Goal: Task Accomplishment & Management: Manage account settings

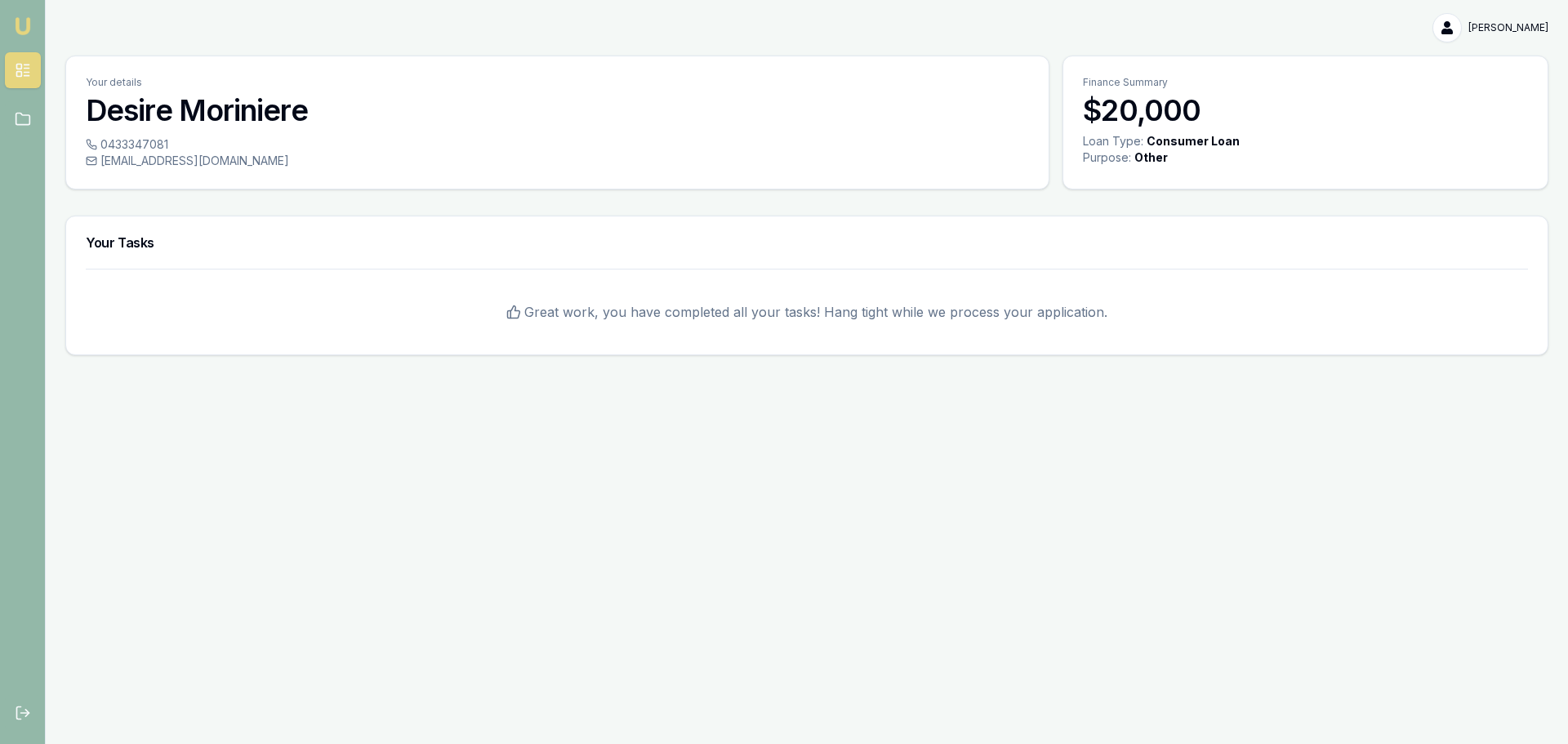
click at [181, 109] on h3 "Desire Moriniere" at bounding box center [557, 110] width 943 height 33
click at [1447, 28] on html "Emu Broker Desire Moriniere Toggle Menu Your details Desire Moriniere 043334708…" at bounding box center [784, 372] width 1568 height 744
click at [1466, 98] on div "Logout" at bounding box center [1496, 96] width 97 height 26
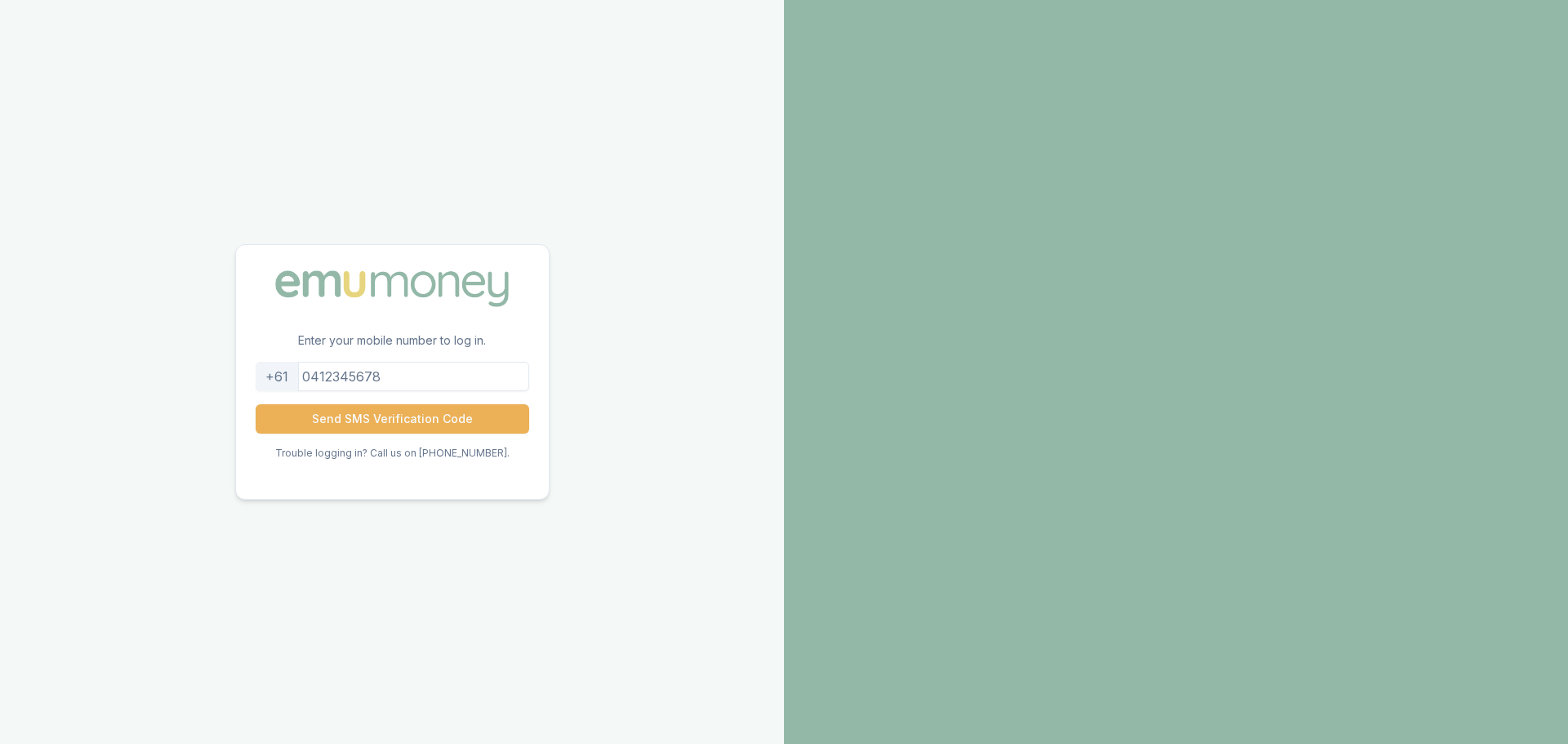
click at [416, 368] on input "tel" at bounding box center [392, 376] width 274 height 30
click at [339, 379] on input "[PHONE_NUMBER]" at bounding box center [392, 376] width 274 height 30
click at [424, 374] on input "0433347081" at bounding box center [392, 376] width 274 height 30
type input "0433347081"
click at [256, 404] on button "Send SMS Verification Code" at bounding box center [392, 419] width 274 height 30
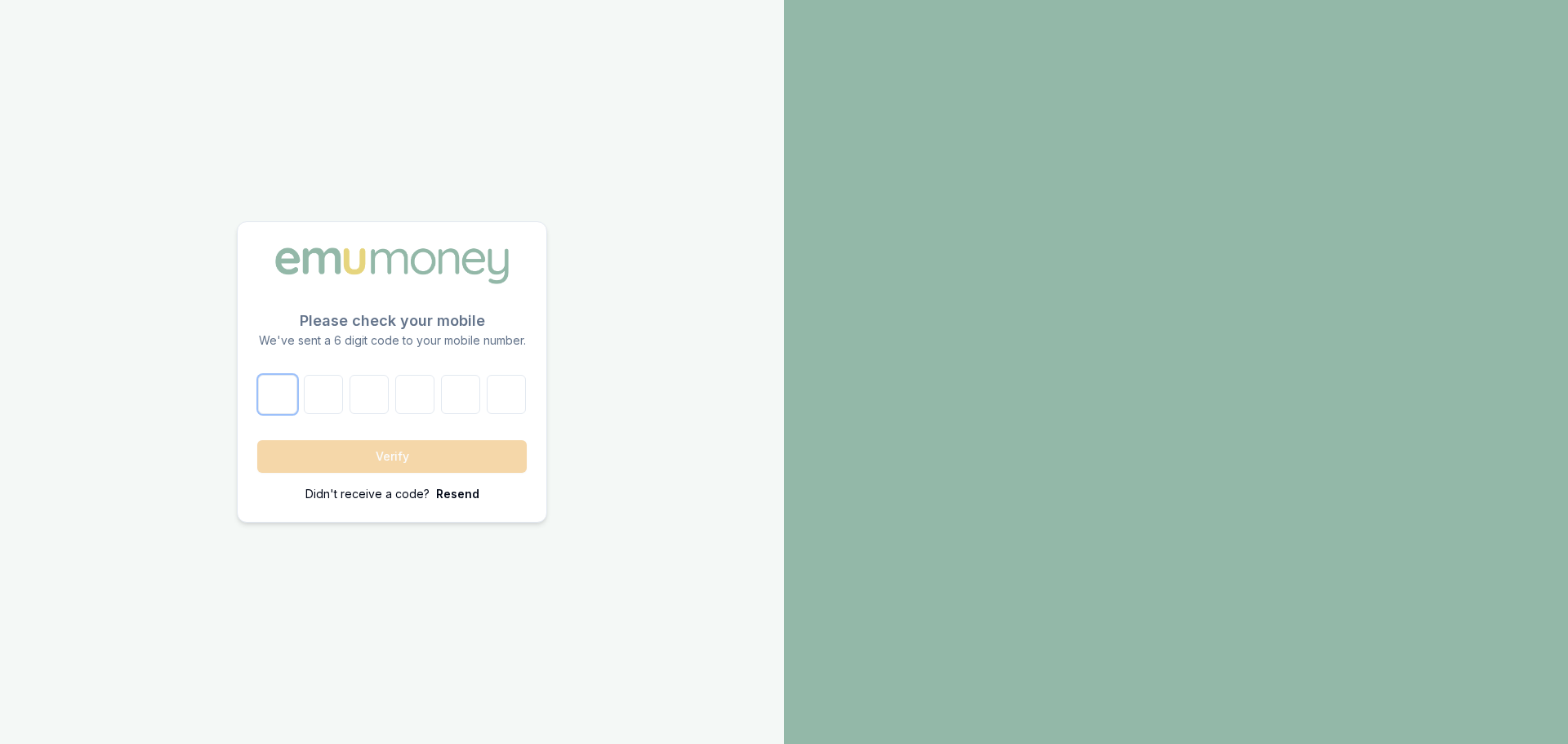
click at [283, 399] on input "number" at bounding box center [278, 394] width 39 height 39
type input "0"
type input "8"
type input "6"
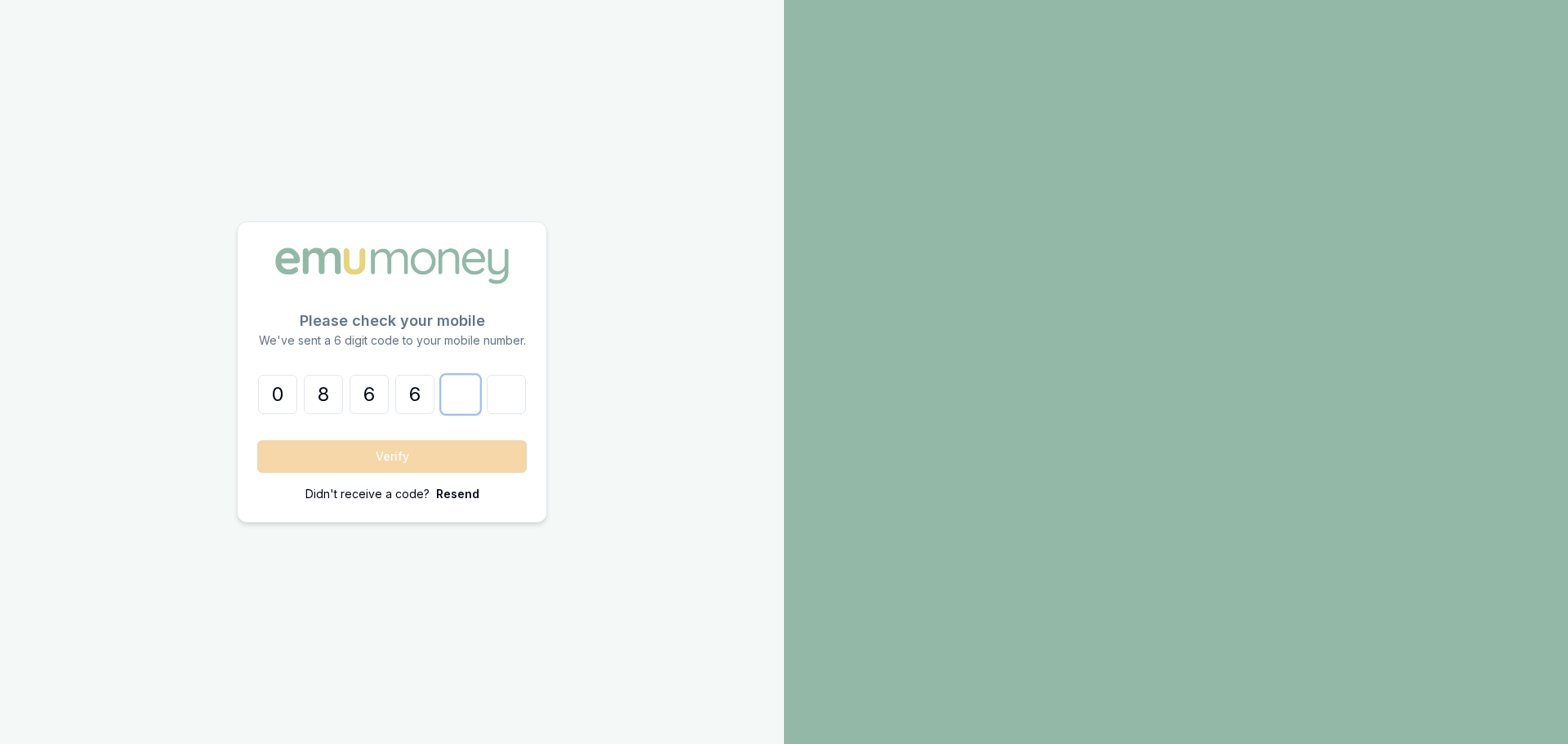
type input "3"
click at [380, 458] on button "Verify" at bounding box center [392, 457] width 269 height 33
